Goal: Communication & Community: Answer question/provide support

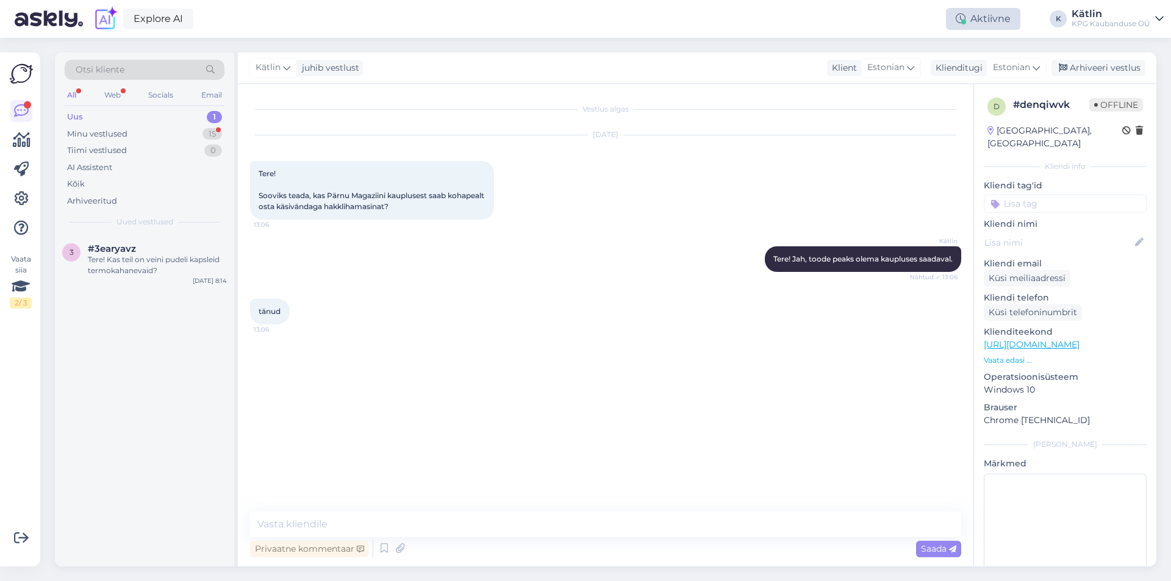
click at [997, 26] on div "Aktiivne" at bounding box center [983, 19] width 74 height 22
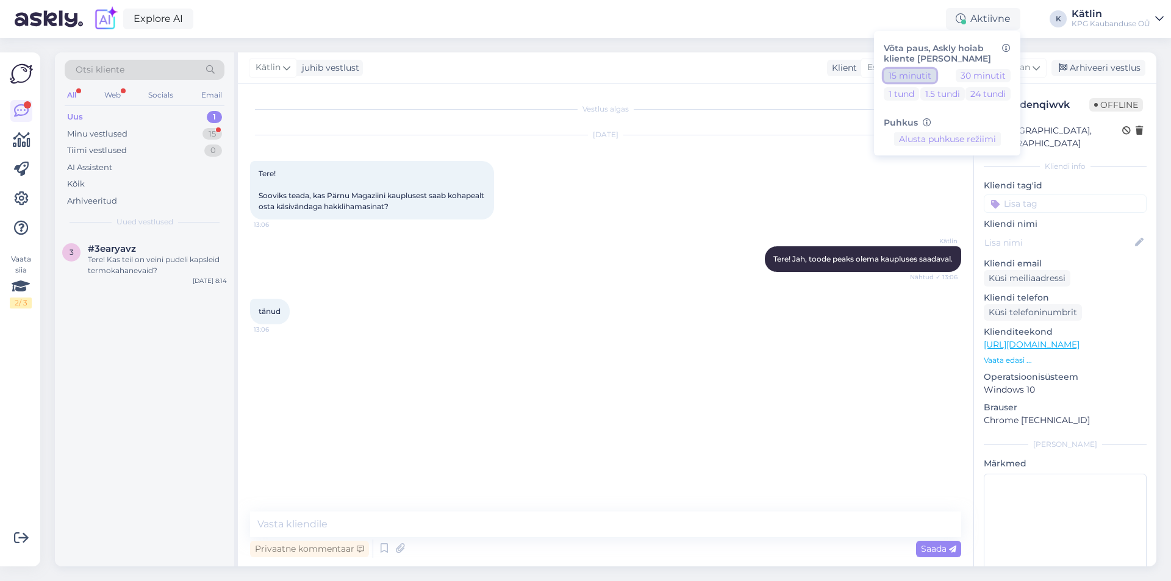
click at [915, 70] on button "15 minutit" at bounding box center [910, 75] width 52 height 13
click at [110, 140] on div "Minu vestlused 15" at bounding box center [145, 134] width 160 height 17
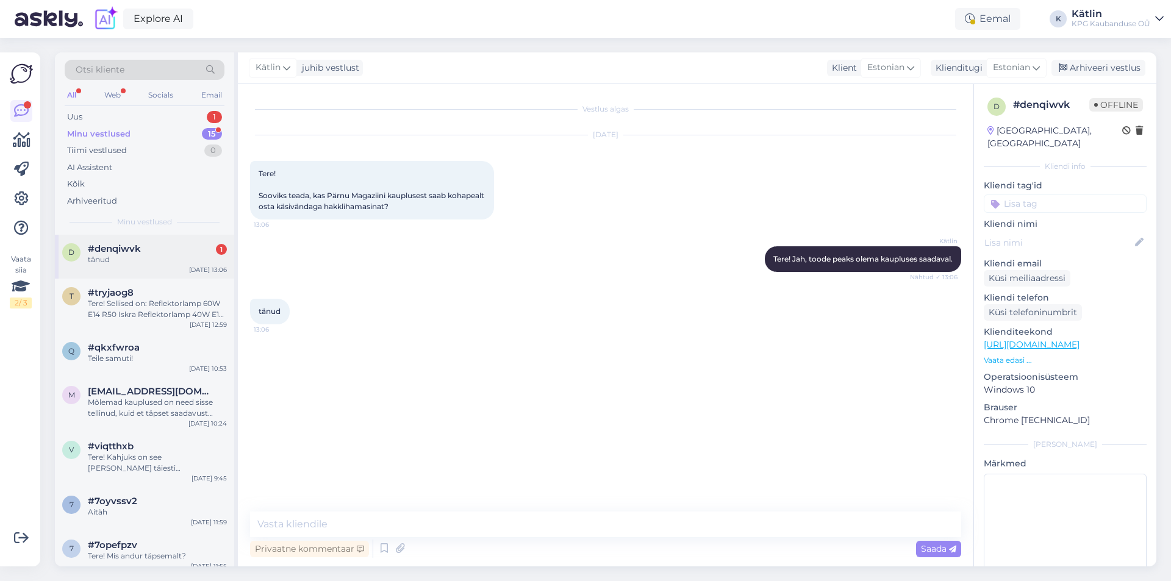
click at [118, 256] on div "tänud" at bounding box center [157, 259] width 139 height 11
click at [140, 112] on div "Uus 2" at bounding box center [145, 117] width 160 height 17
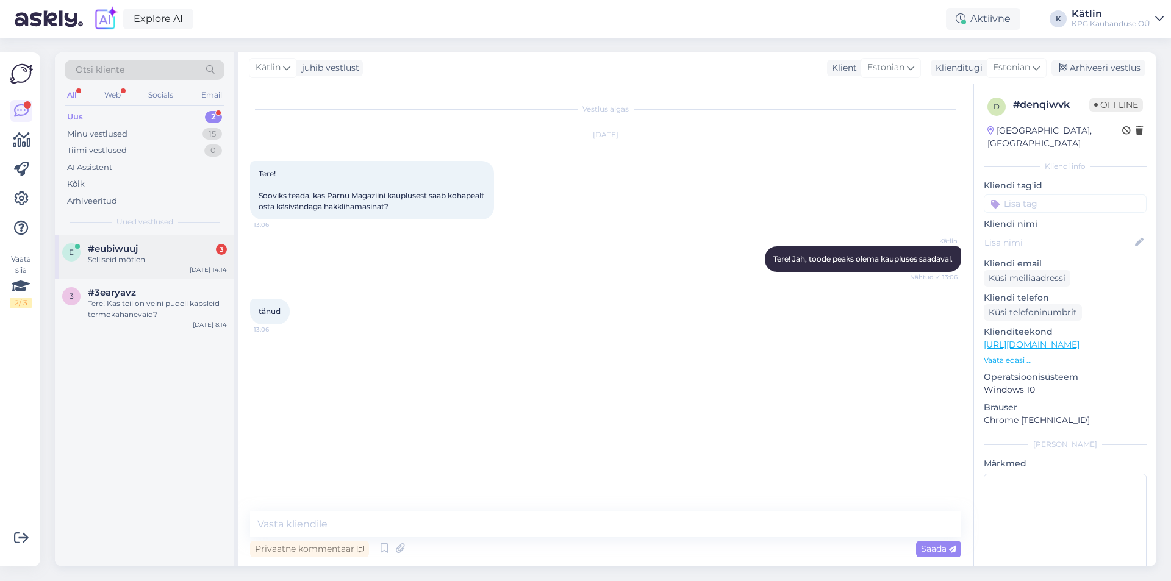
click at [146, 254] on div "Selliseid mõtlen" at bounding box center [157, 259] width 139 height 11
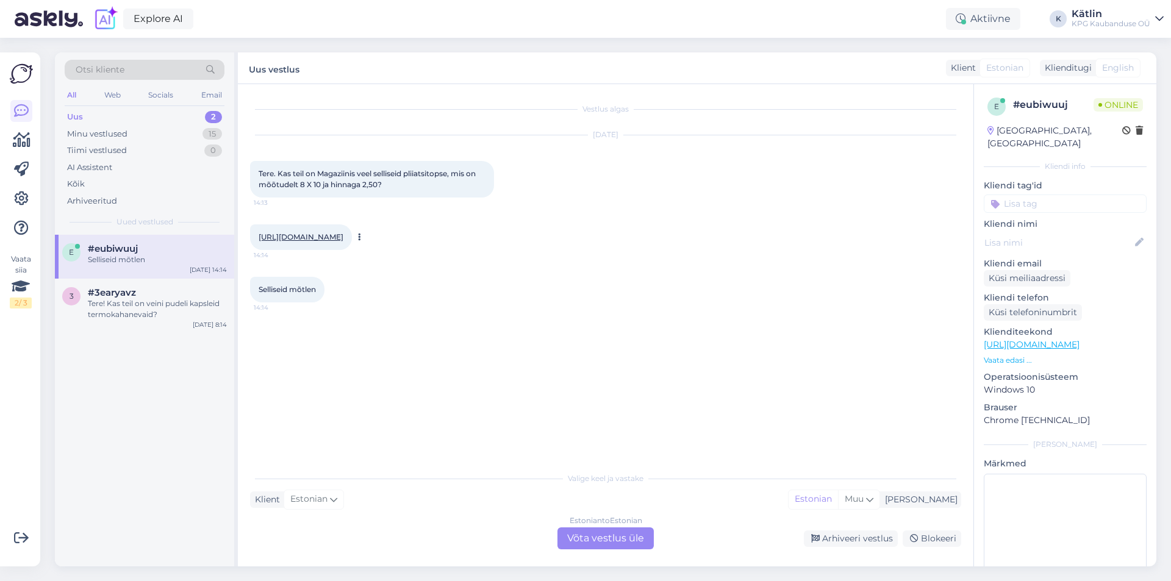
click at [324, 232] on link "[URL][DOMAIN_NAME]" at bounding box center [301, 236] width 85 height 9
click at [580, 542] on div "Estonian to Estonian Võta vestlus üle" at bounding box center [606, 539] width 96 height 22
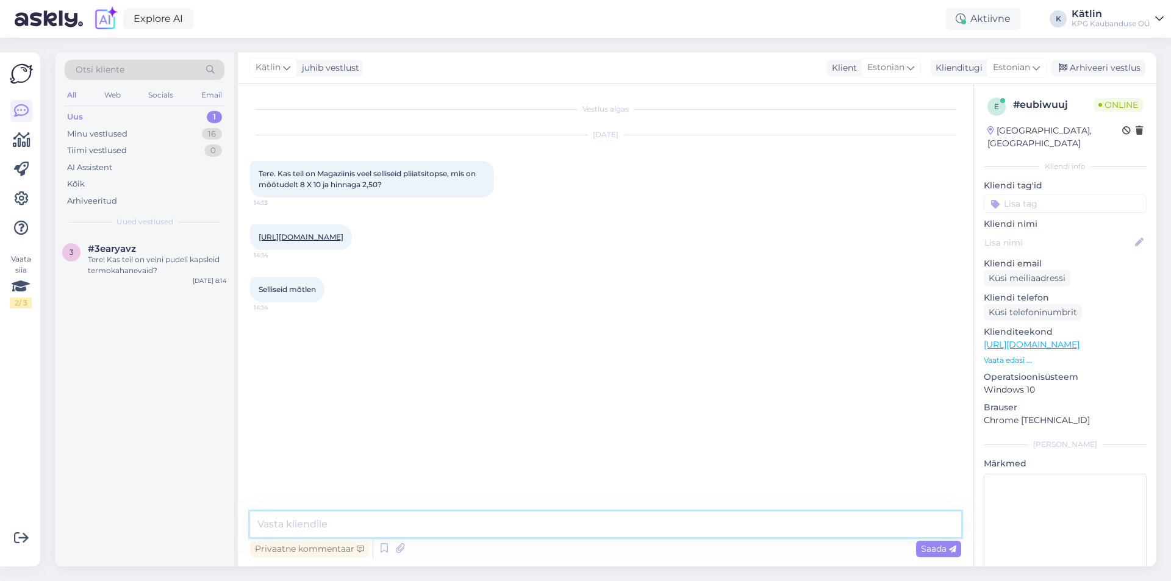
click at [572, 516] on textarea at bounding box center [605, 525] width 711 height 26
type textarea "Tere!"
type textarea "Need konkreetsed on otsas."
paste textarea "[URL][DOMAIN_NAME]"
type textarea "Valikus on sellised: [URL][DOMAIN_NAME]"
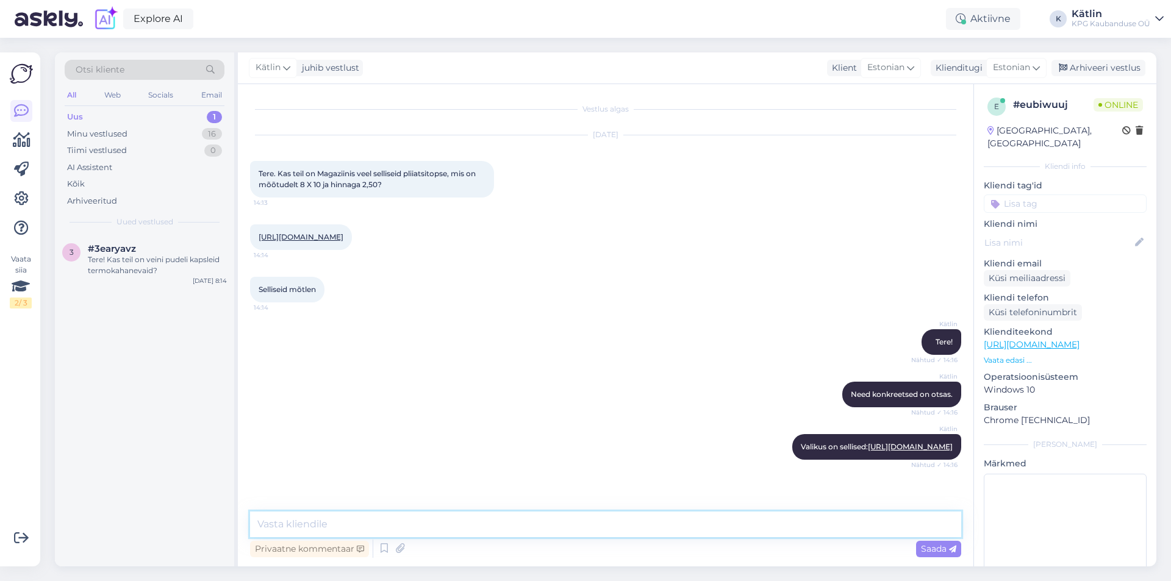
scroll to position [47, 0]
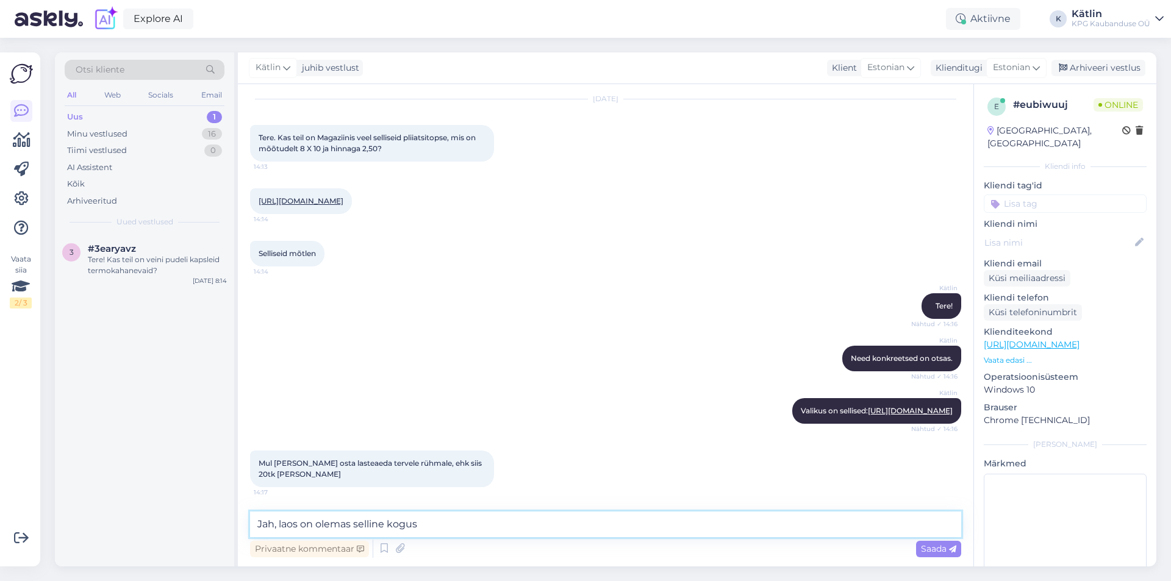
type textarea "Jah, laos on olemas selline kogus"
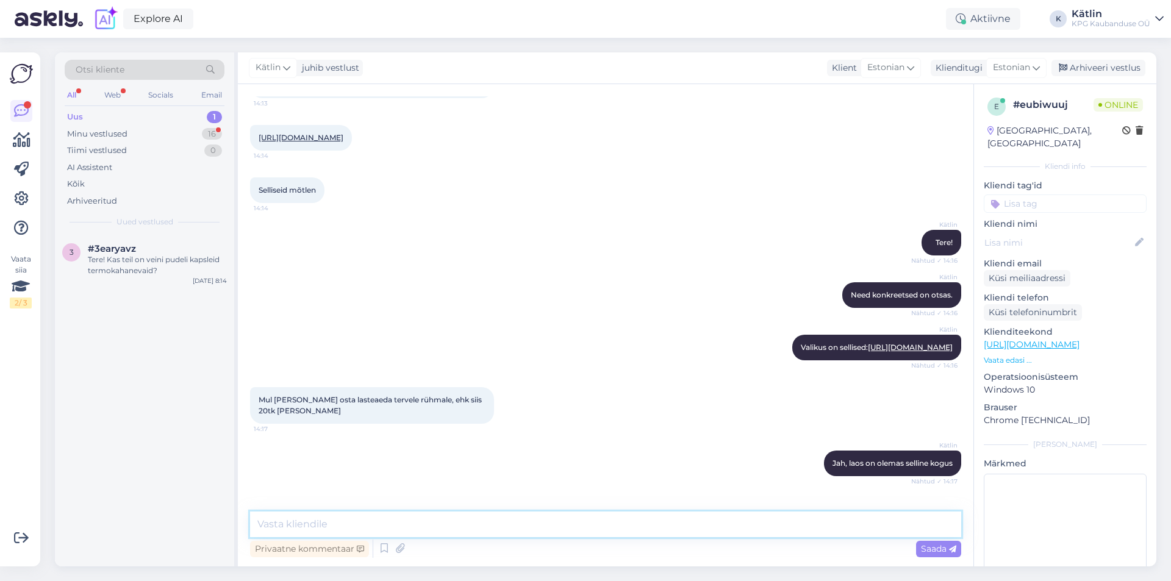
scroll to position [152, 0]
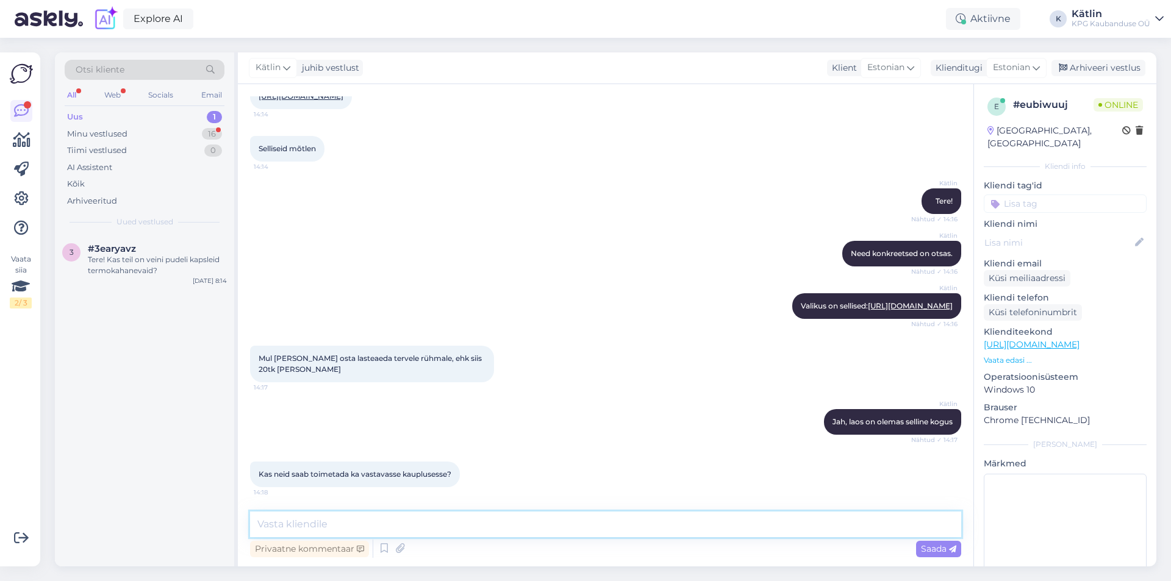
click at [422, 522] on textarea at bounding box center [605, 525] width 711 height 26
paste textarea "[URL][DOMAIN_NAME]"
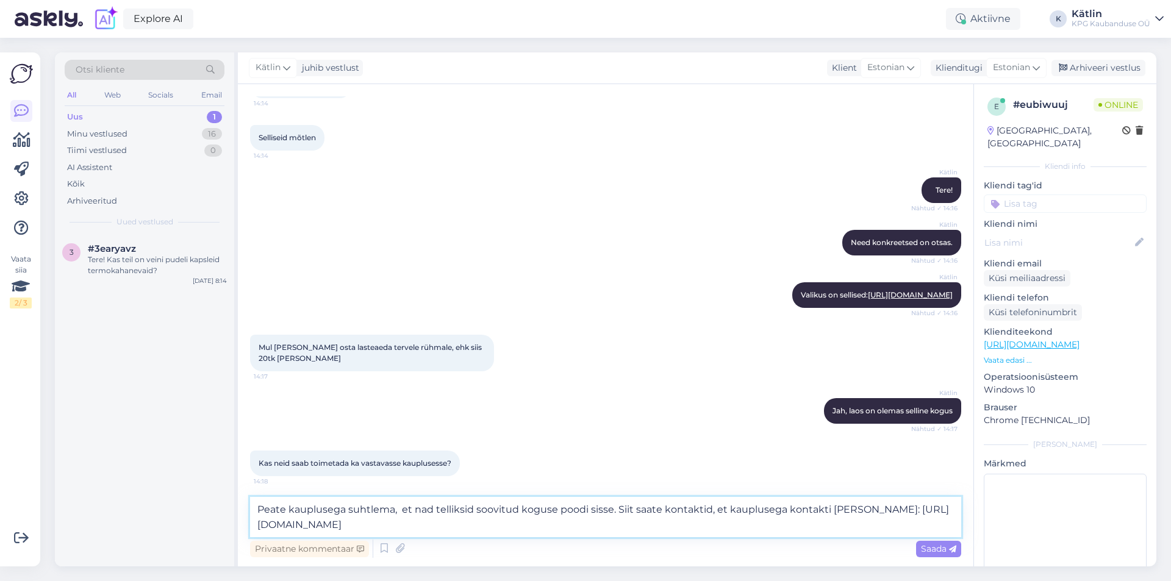
click at [615, 511] on textarea "Peate kauplusega suhtlema, et nad telliksid soovitud koguse poodi sisse. Siit s…" at bounding box center [605, 517] width 711 height 40
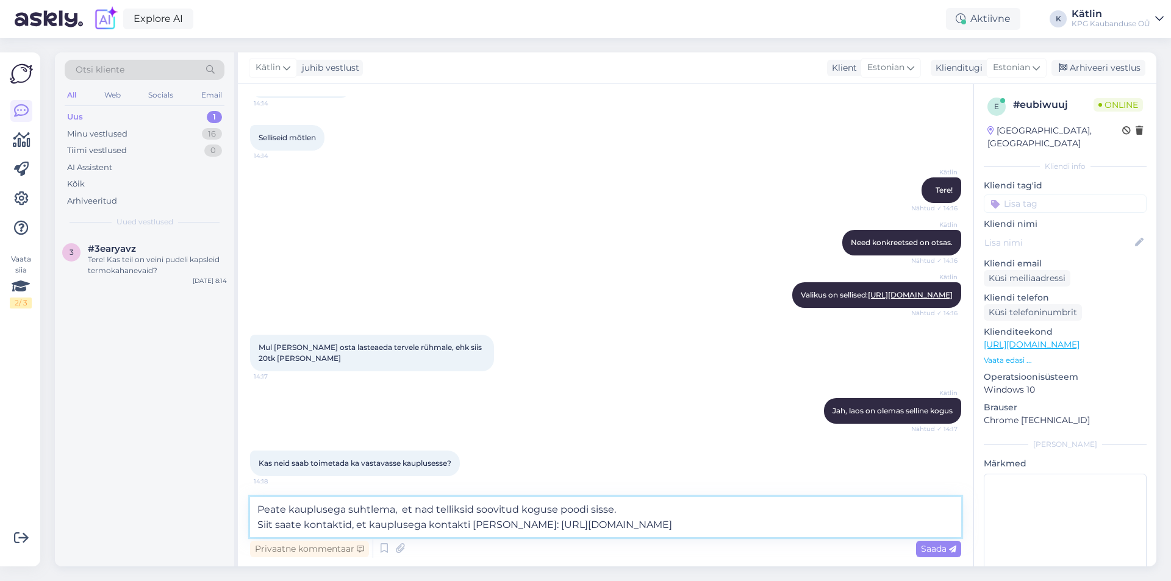
click at [301, 522] on textarea "Peate kauplusega suhtlema, et nad telliksid soovitud koguse poodi sisse. Siit s…" at bounding box center [605, 517] width 711 height 40
click at [719, 526] on textarea "Peate kauplusega suhtlema, et nad telliksid soovitud koguse poodi sisse. Siit l…" at bounding box center [605, 517] width 711 height 40
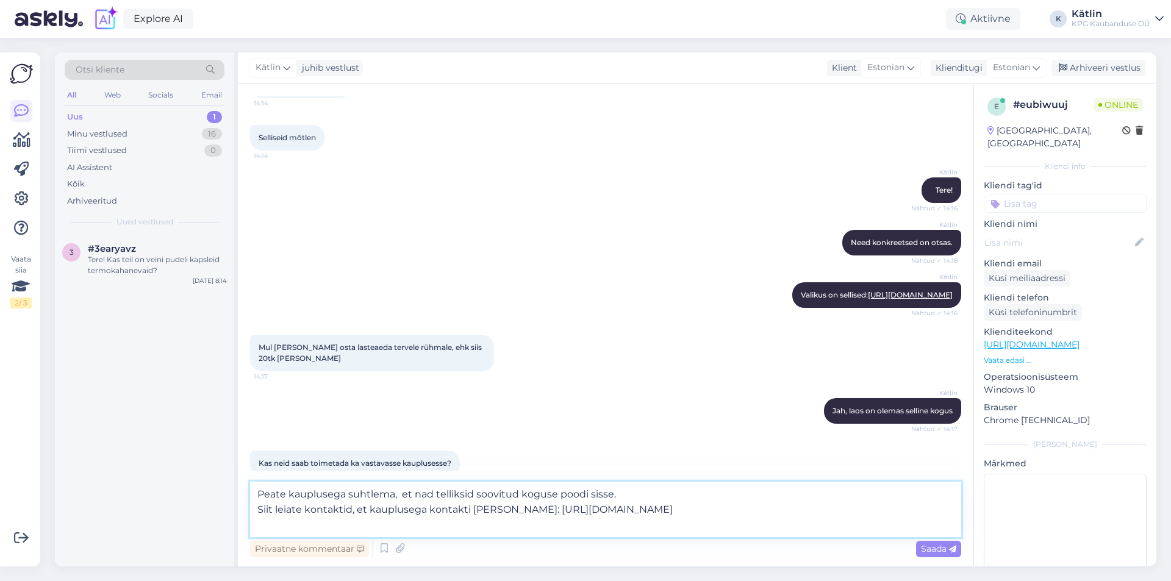
click at [403, 495] on textarea "Peate kauplusega suhtlema, et nad telliksid soovitud koguse poodi sisse. Siit l…" at bounding box center [605, 510] width 711 height 56
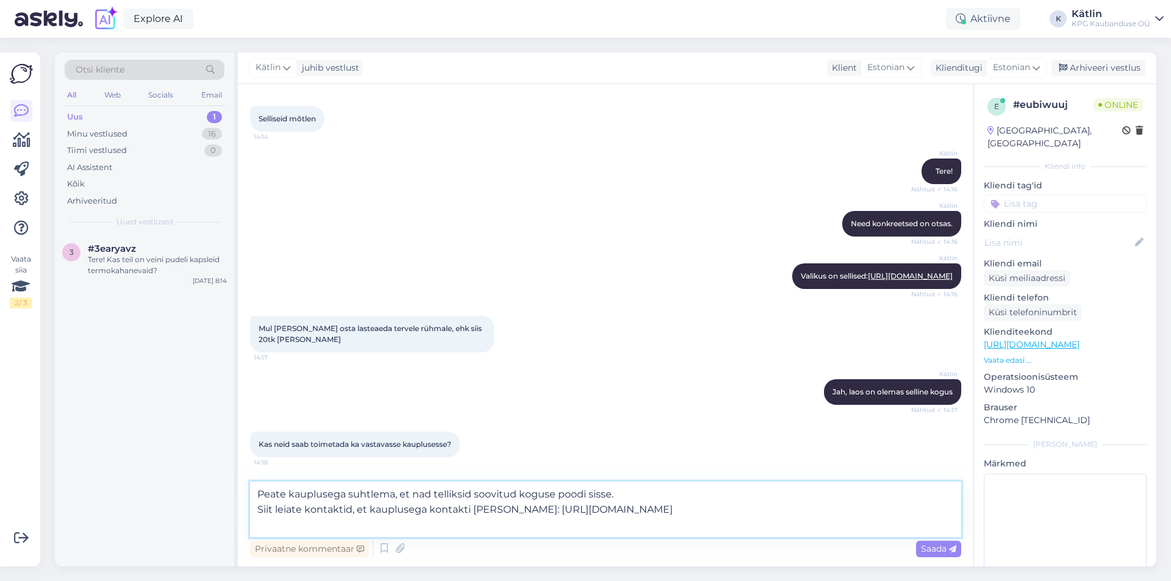
scroll to position [182, 0]
click at [289, 527] on textarea "Peate kauplusega suhtlema, et nad telliksid soovitud koguse poodi sisse. Siit l…" at bounding box center [605, 510] width 711 height 56
type textarea "Peate kauplusega suhtlema, et nad telliksid soovitud koguse poodi sisse. Siit l…"
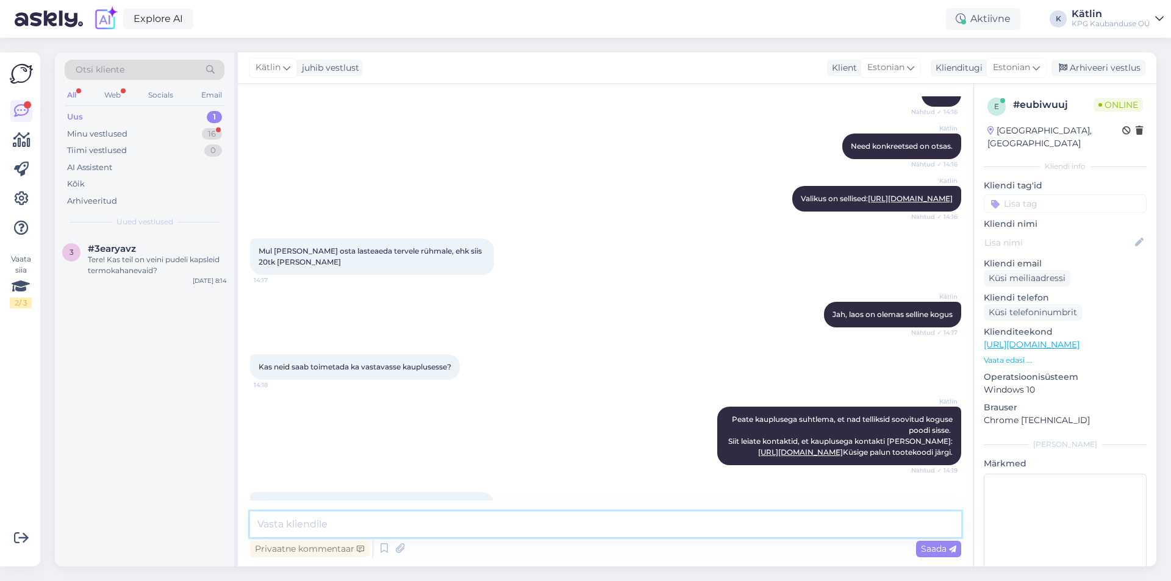
scroll to position [301, 0]
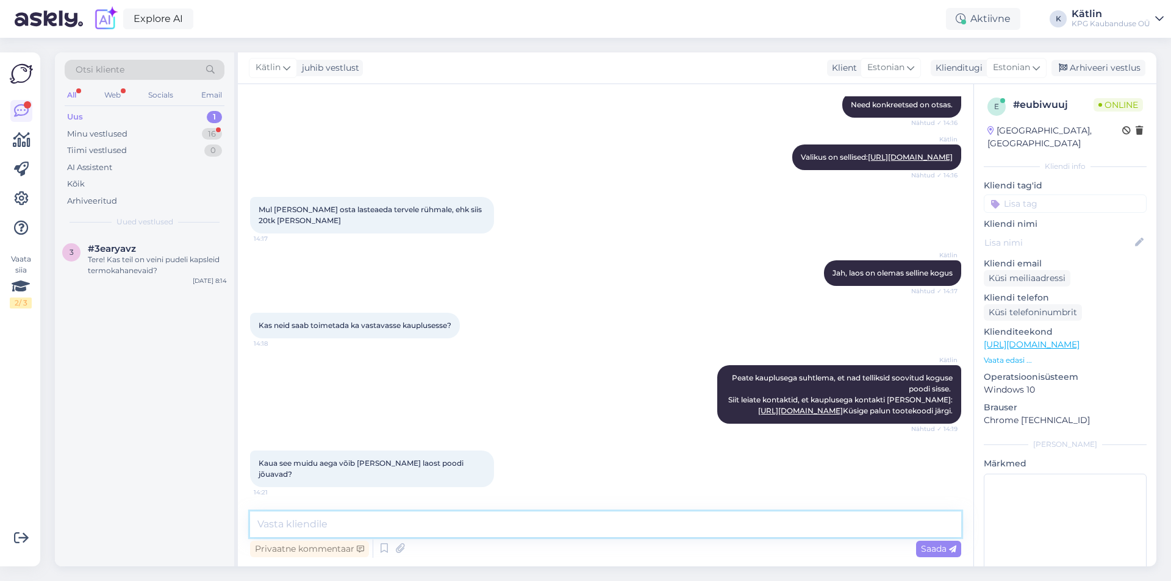
click at [332, 529] on textarea at bounding box center [605, 525] width 711 height 26
type textarea "Oleneb kaubapäevast, ei oska nii täpselt öelda."
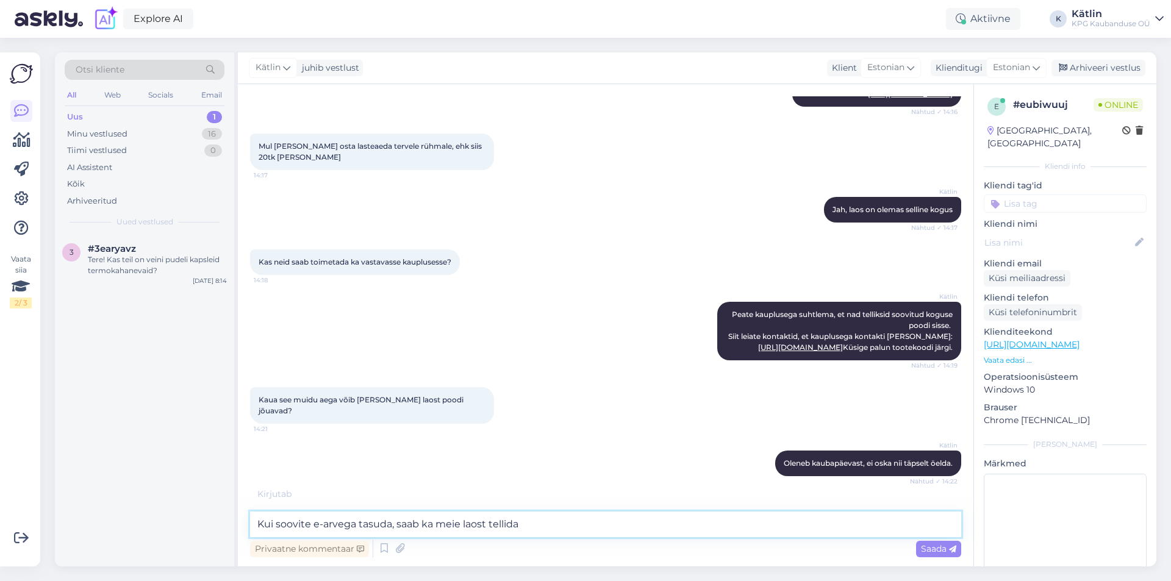
drag, startPoint x: 551, startPoint y: 526, endPoint x: 414, endPoint y: 519, distance: 136.8
click at [414, 519] on textarea "Kui soovite e-arvega tasuda, saab ka meie laost tellida" at bounding box center [605, 525] width 711 height 26
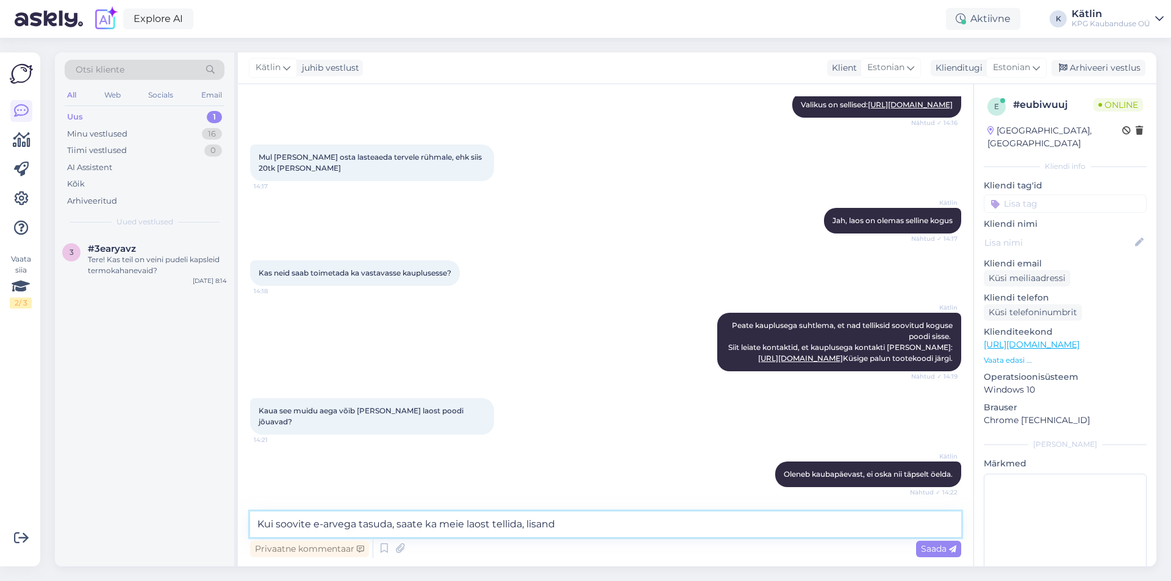
scroll to position [406, 0]
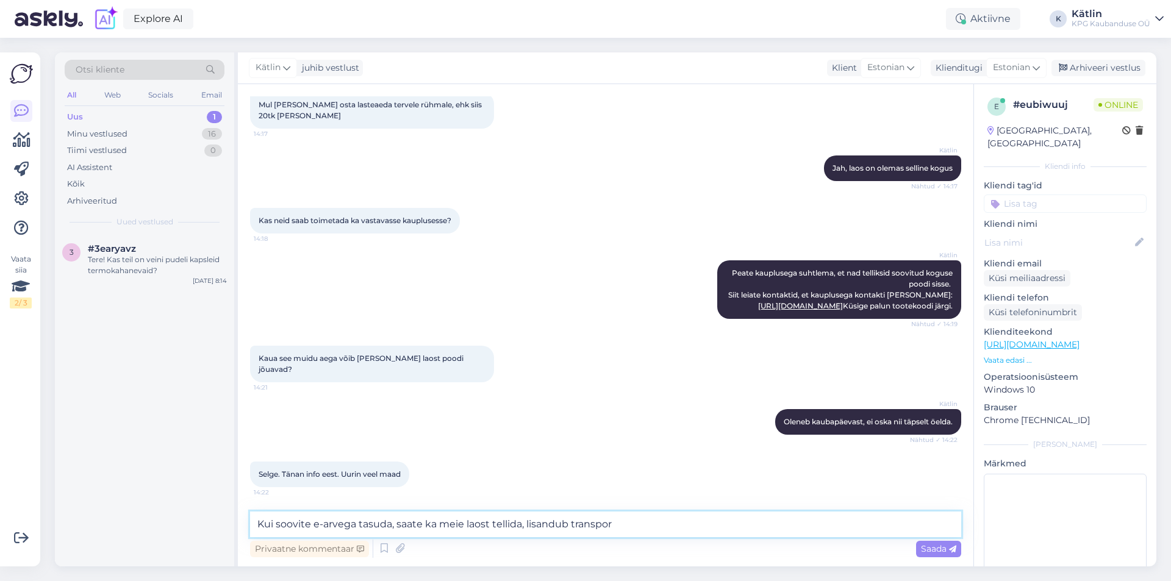
type textarea "Kui soovite e-arvega tasuda, saate ka meie laost tellida, lisandub transport"
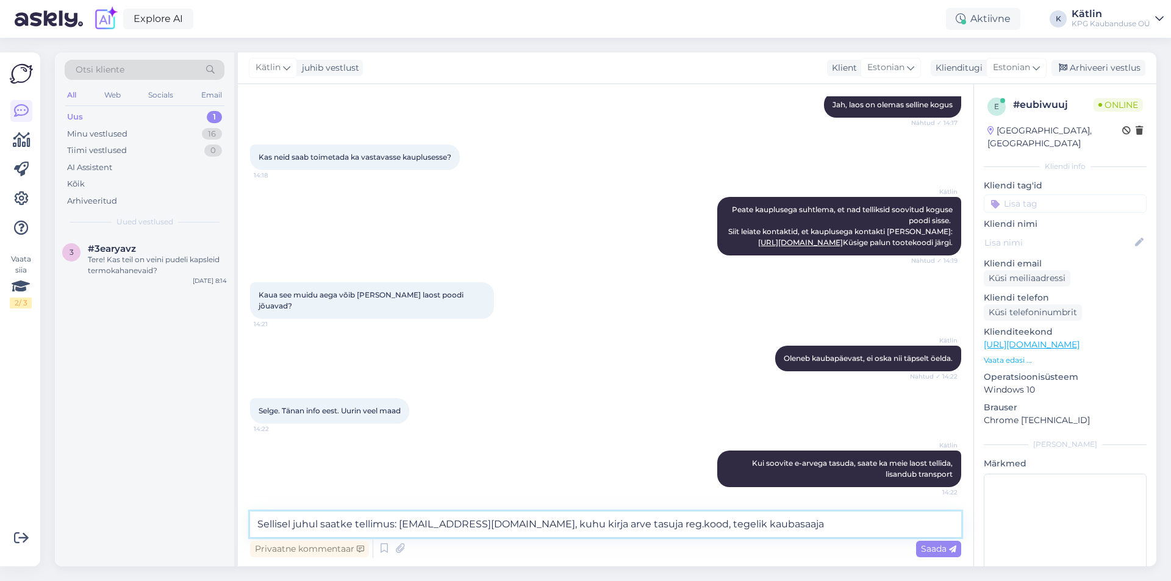
type textarea "Sellisel juhul saatke tellimus: [EMAIL_ADDRESS][DOMAIN_NAME], kuhu kirja arve t…"
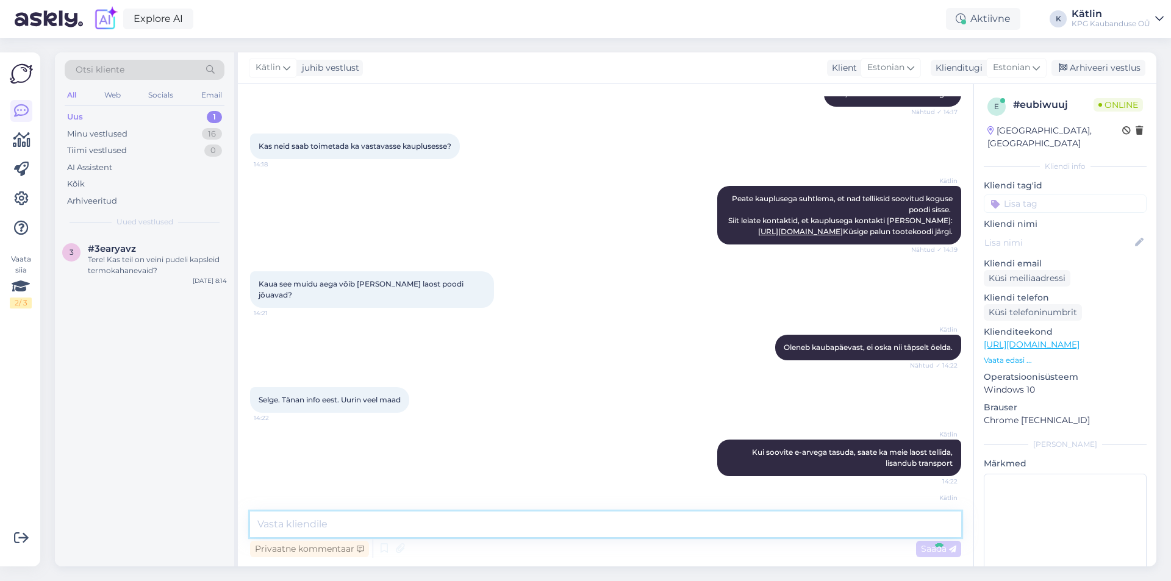
scroll to position [533, 0]
